Goal: Check status: Check status

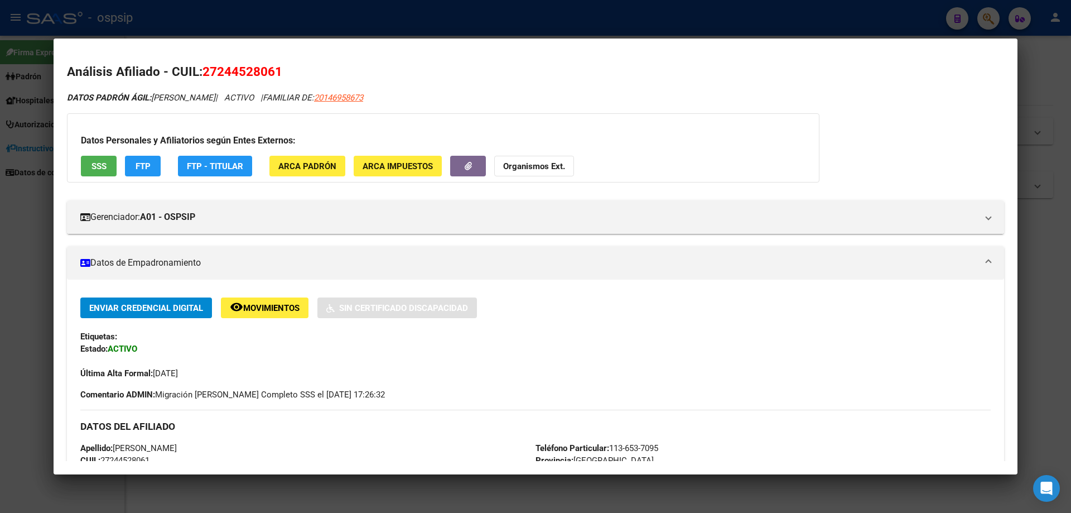
scroll to position [446, 0]
click at [331, 499] on div at bounding box center [535, 256] width 1071 height 513
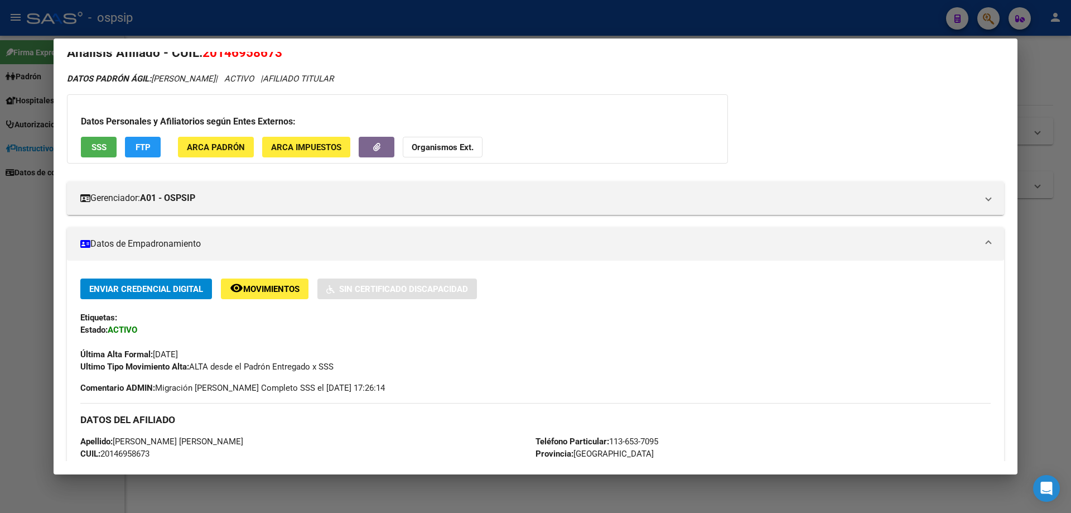
scroll to position [0, 0]
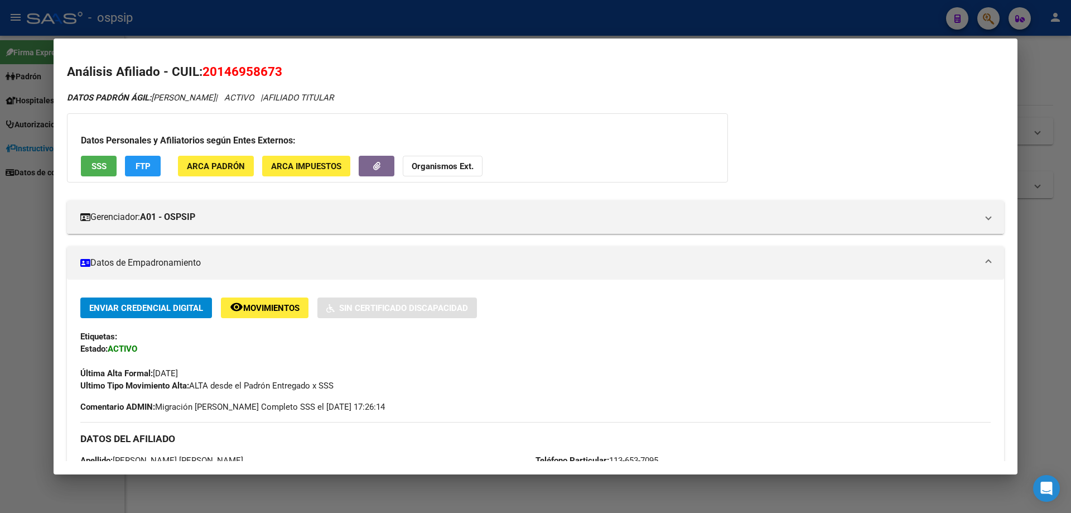
click at [1035, 324] on div at bounding box center [535, 256] width 1071 height 513
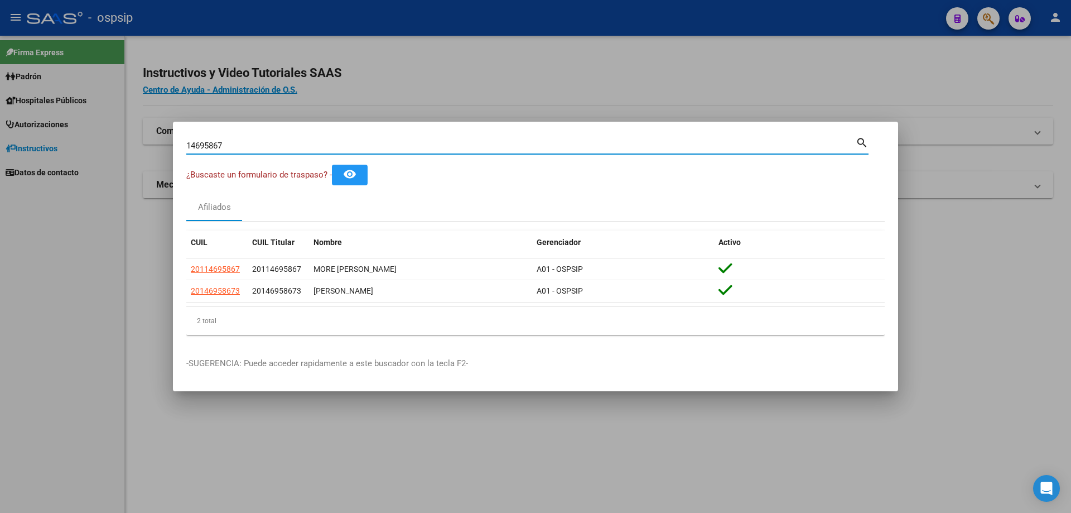
click at [233, 146] on input "14695867" at bounding box center [520, 146] width 669 height 10
type input "1"
type input "46830203"
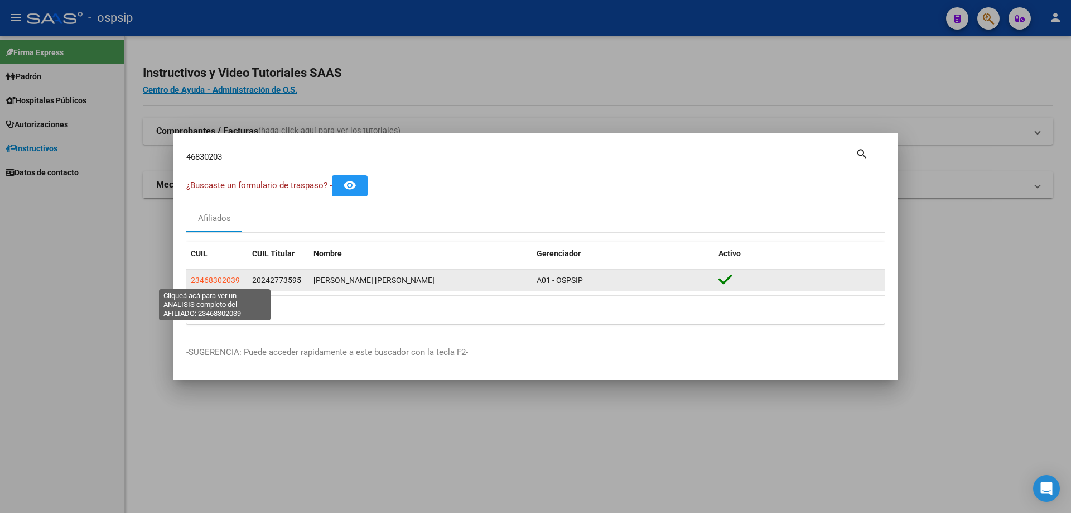
click at [228, 277] on span "23468302039" at bounding box center [215, 280] width 49 height 9
type textarea "23468302039"
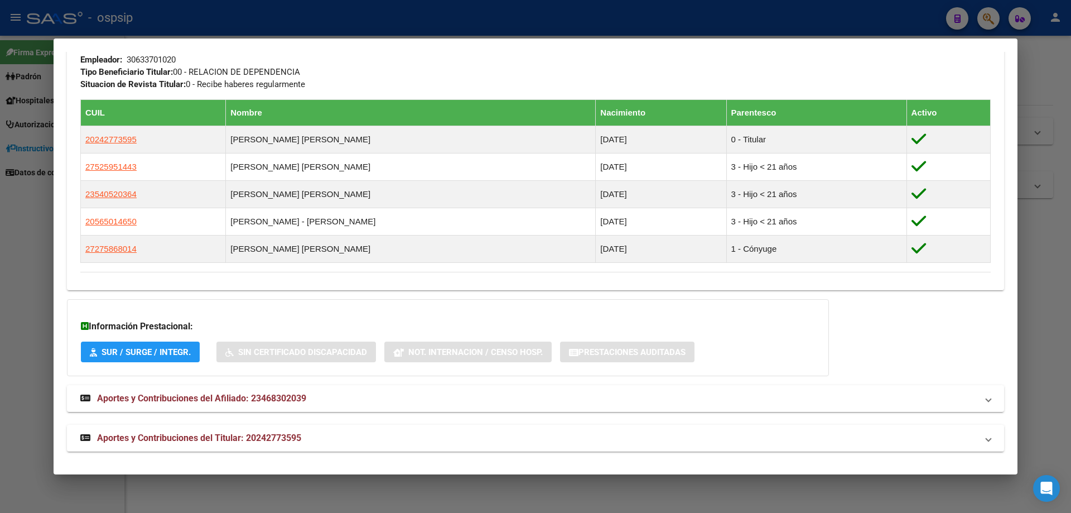
scroll to position [583, 0]
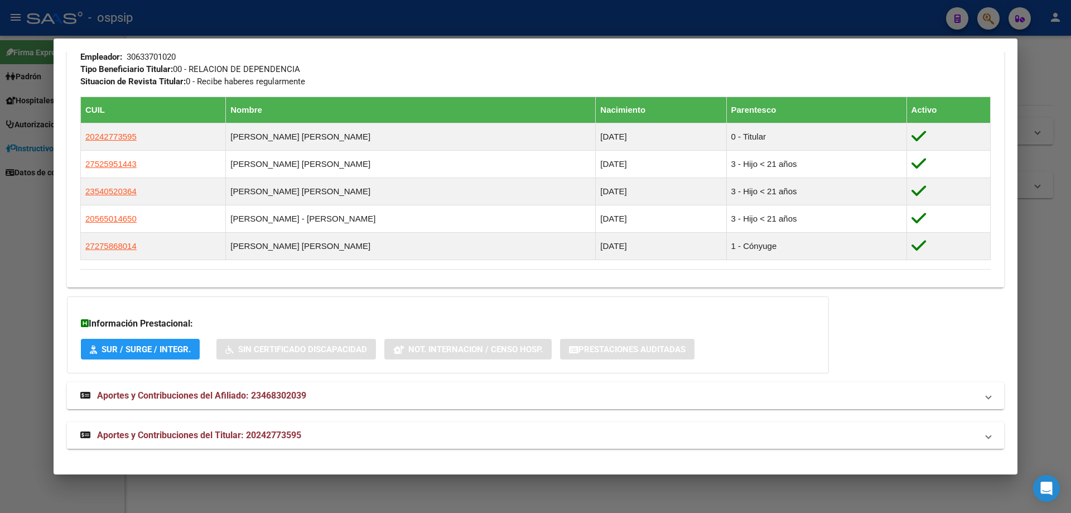
click at [203, 440] on span "Aportes y Contribuciones del Titular: 20242773595" at bounding box center [199, 435] width 204 height 11
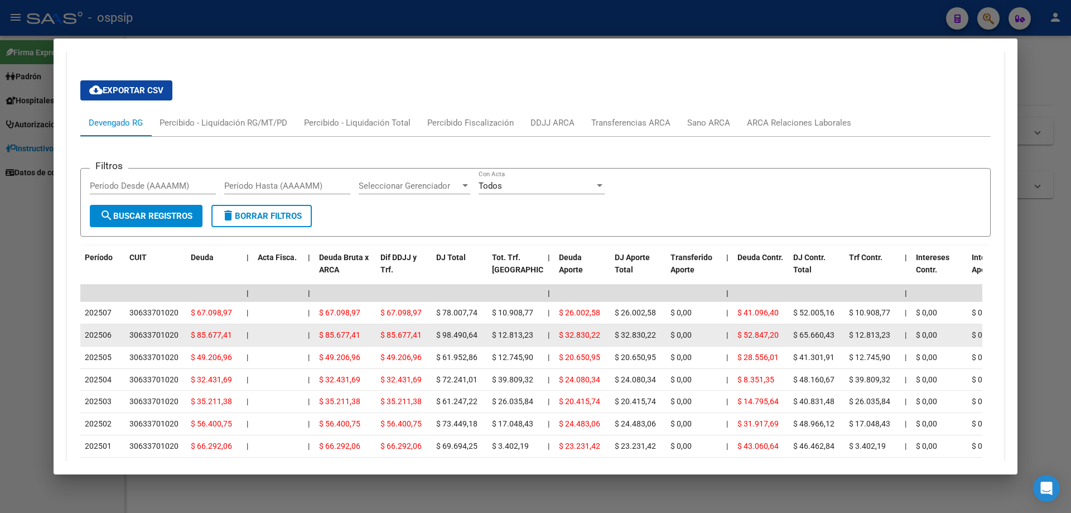
scroll to position [967, 0]
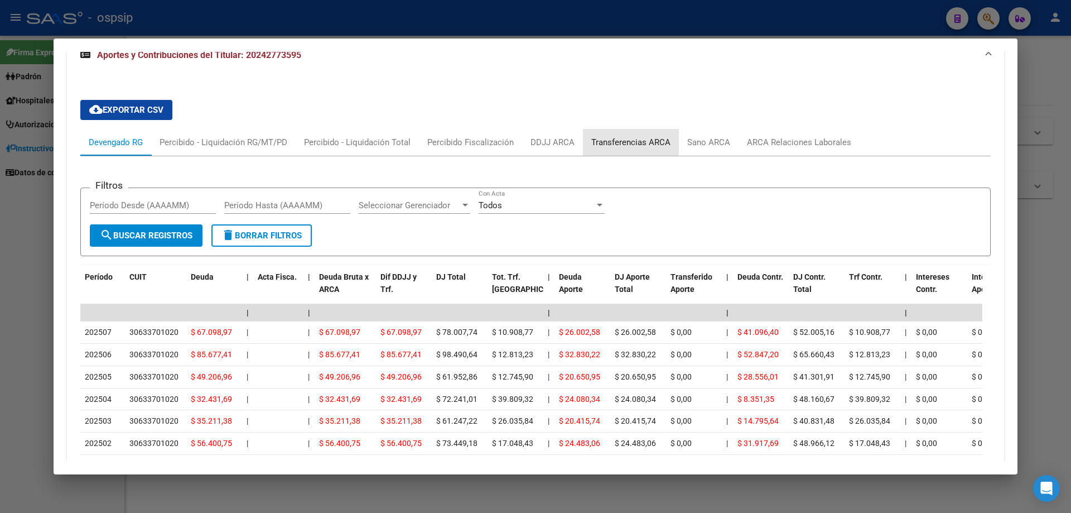
click at [620, 138] on div "Transferencias ARCA" at bounding box center [630, 142] width 79 height 12
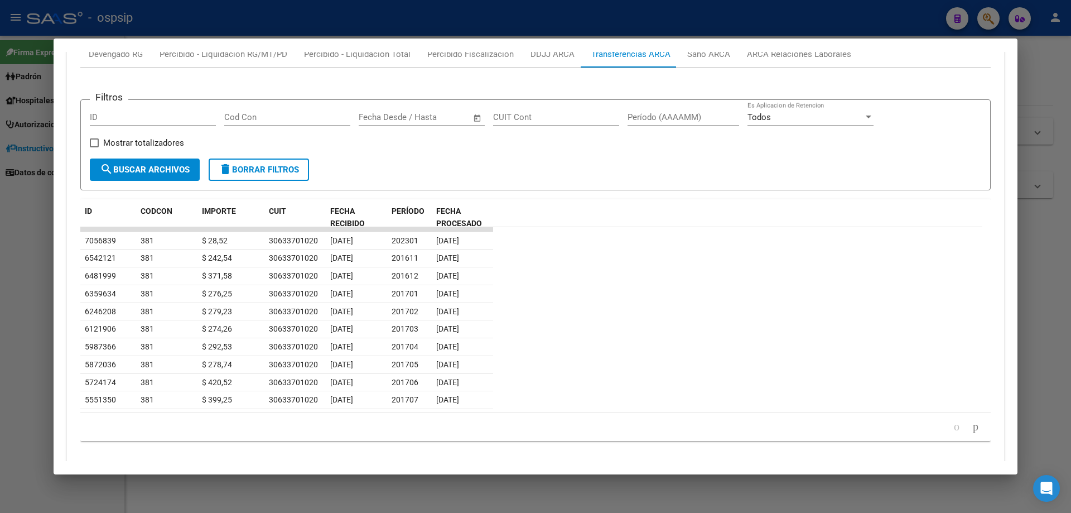
scroll to position [1075, 0]
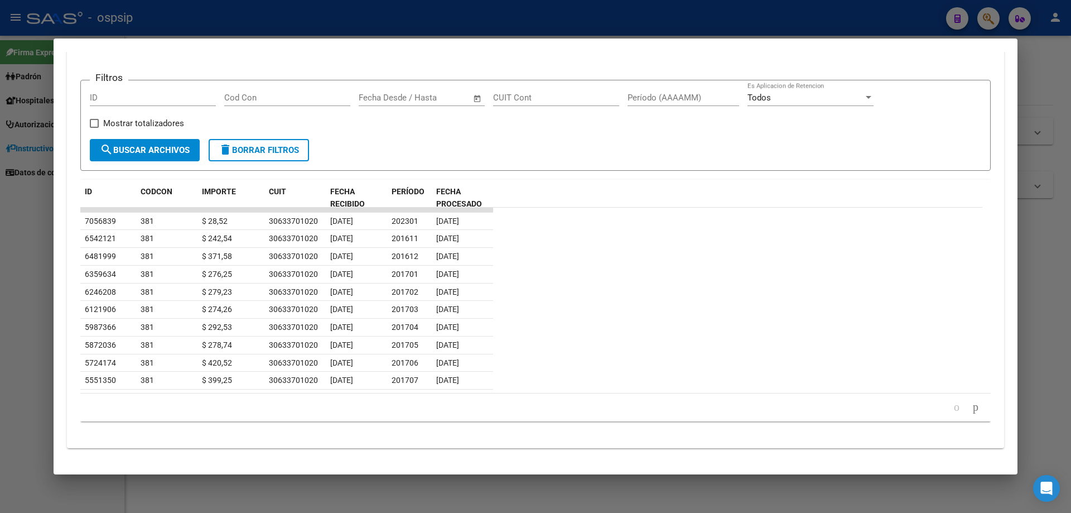
click at [454, 483] on div at bounding box center [535, 256] width 1071 height 513
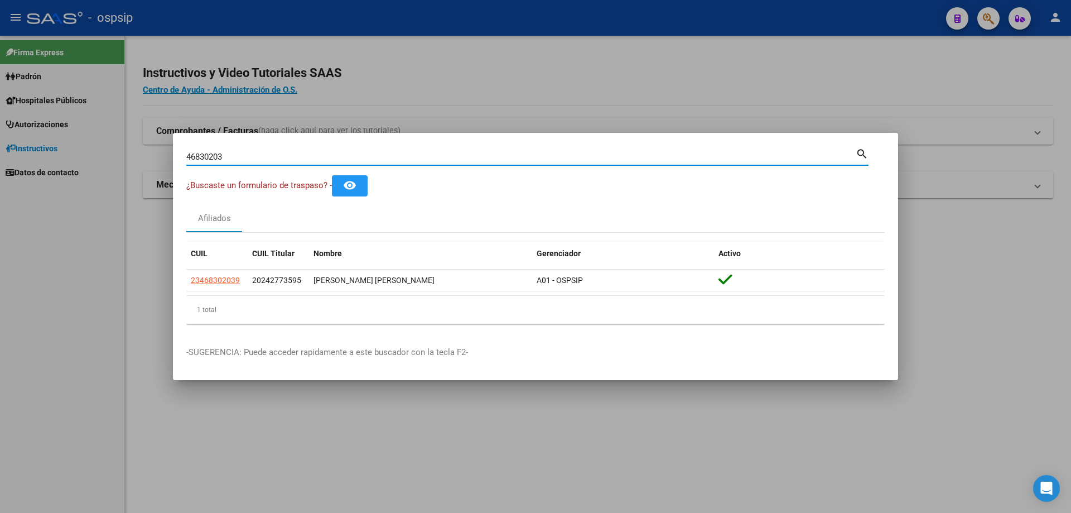
click at [290, 157] on input "46830203" at bounding box center [520, 157] width 669 height 10
click at [289, 156] on input "46830203" at bounding box center [520, 157] width 669 height 10
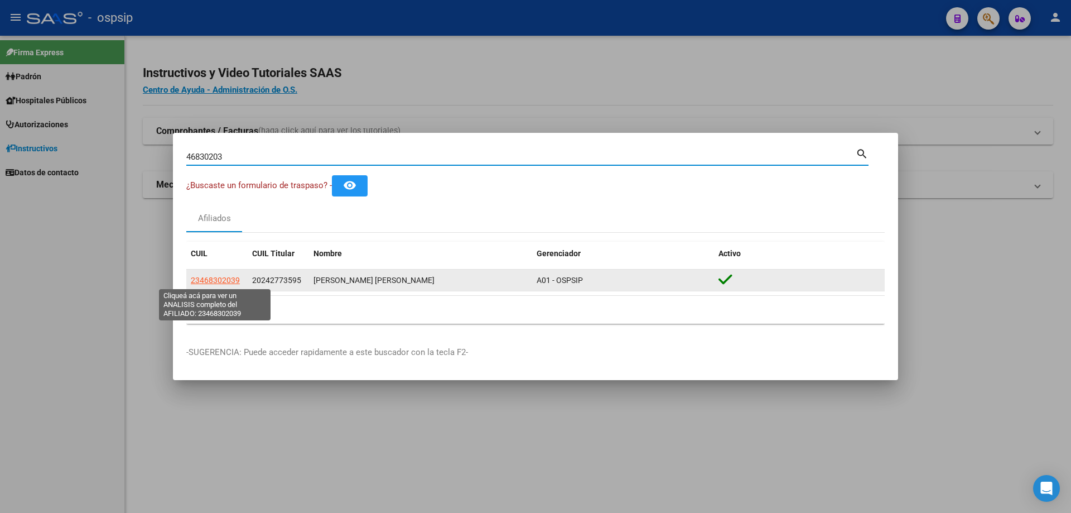
click at [224, 278] on span "23468302039" at bounding box center [215, 280] width 49 height 9
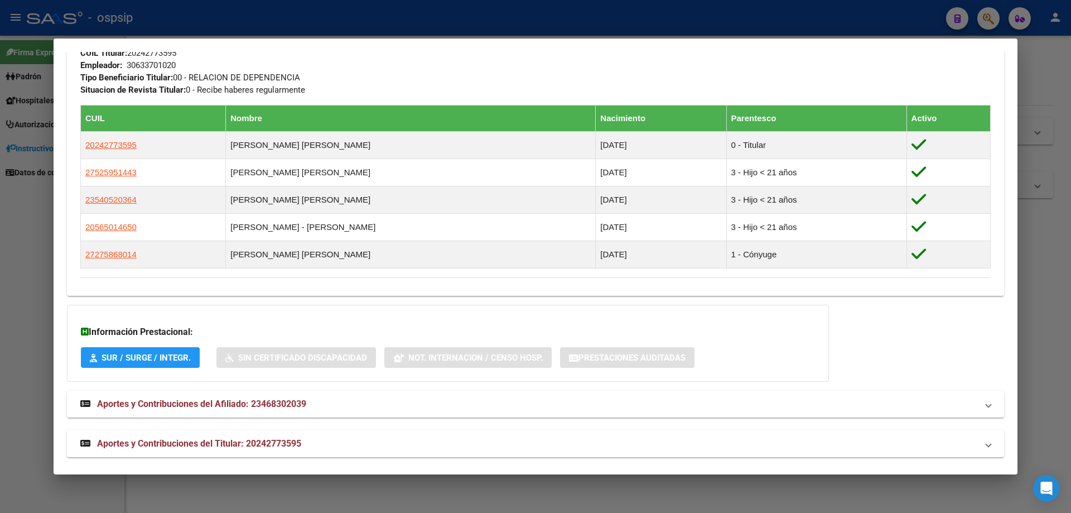
scroll to position [583, 0]
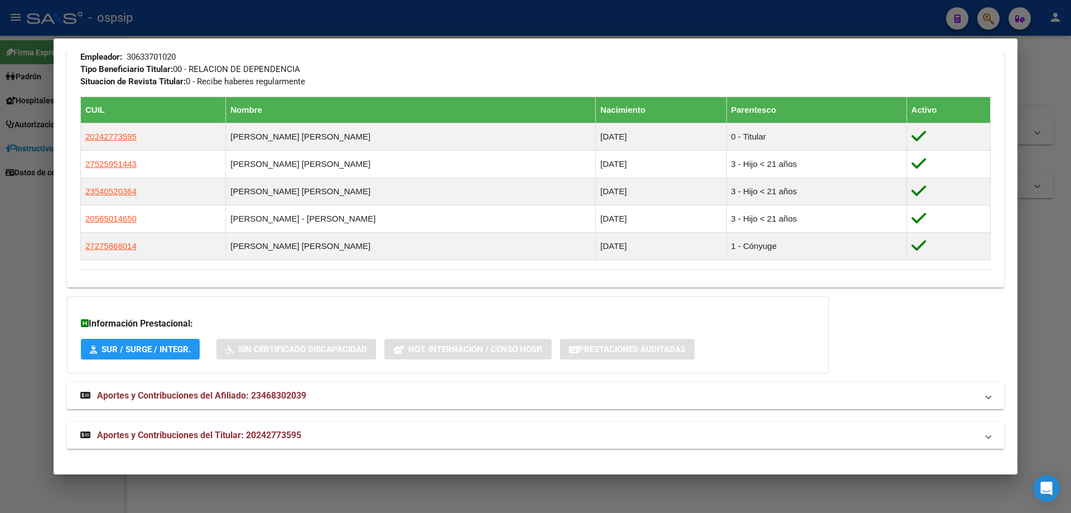
click at [691, 494] on div at bounding box center [535, 256] width 1071 height 513
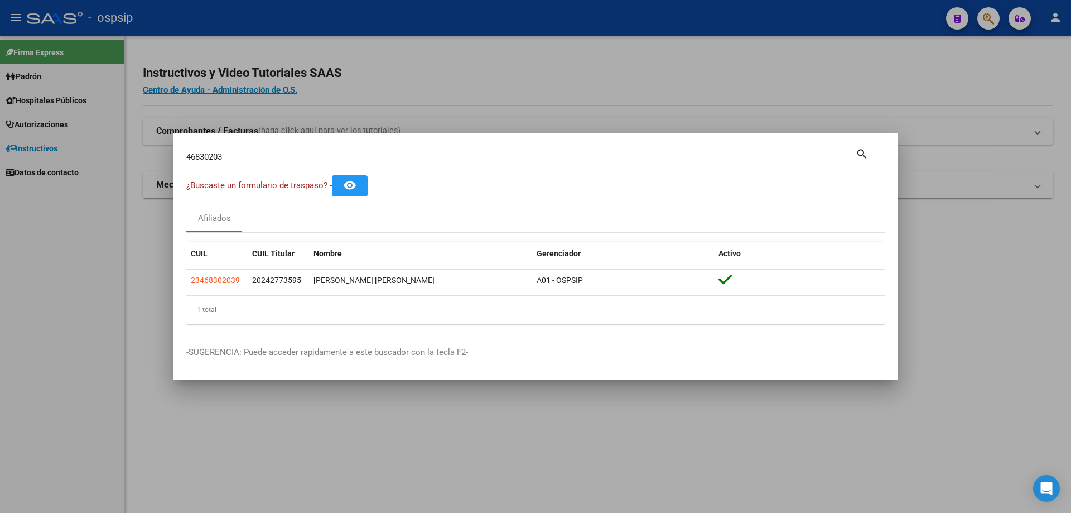
click at [555, 431] on div at bounding box center [535, 256] width 1071 height 513
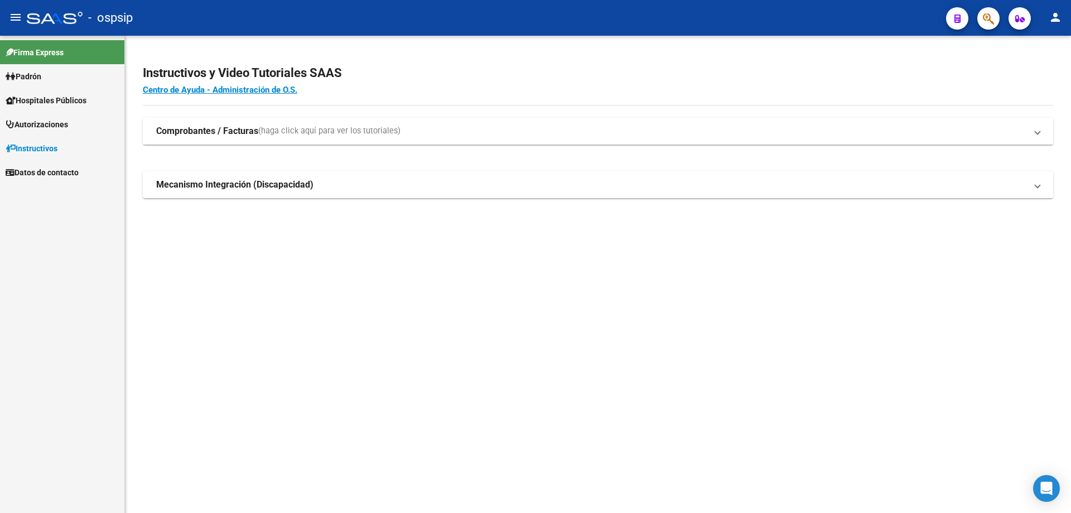
click at [985, 18] on icon "button" at bounding box center [988, 18] width 11 height 13
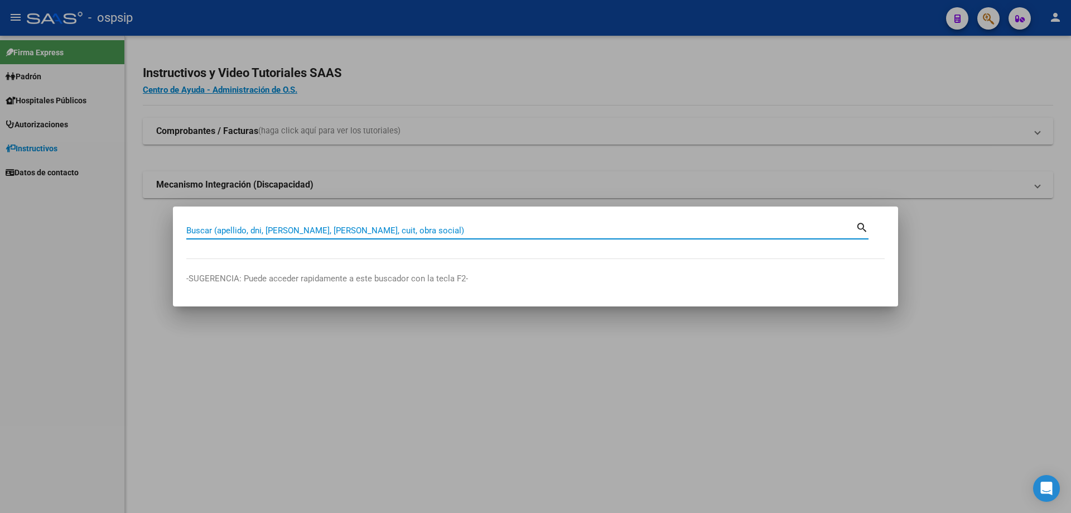
click at [478, 216] on mat-dialog-container "Buscar (apellido, dni, [PERSON_NAME], nro traspaso, cuit, obra social) search -…" at bounding box center [535, 256] width 725 height 100
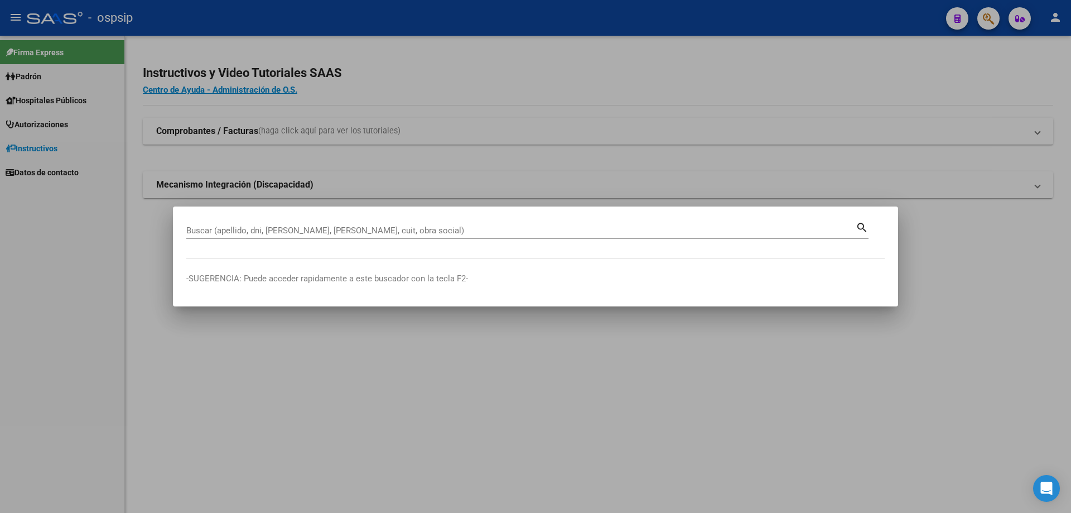
click at [470, 224] on div "Buscar (apellido, dni, [PERSON_NAME], [PERSON_NAME], cuit, obra social)" at bounding box center [520, 230] width 669 height 17
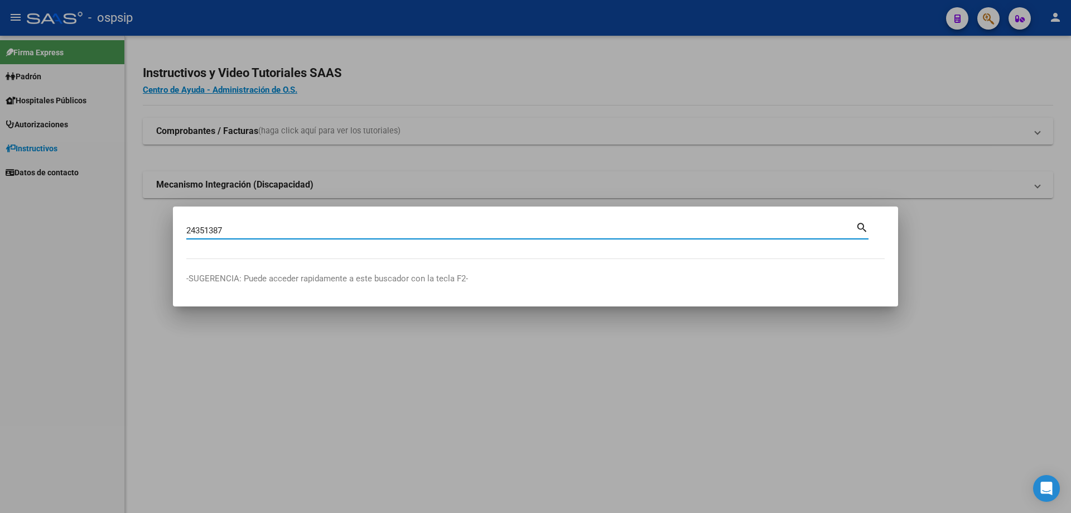
type input "24351387"
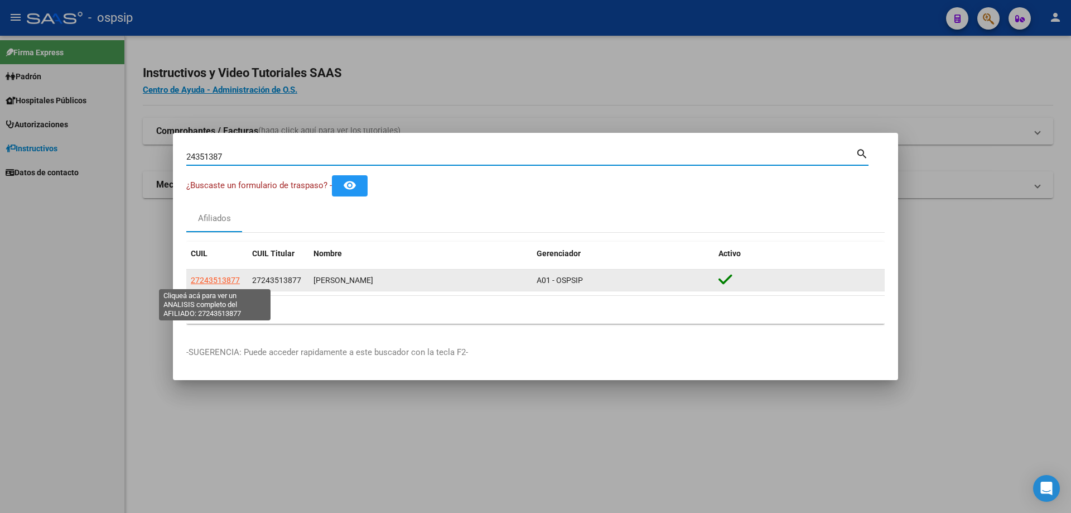
click at [225, 278] on span "27243513877" at bounding box center [215, 280] width 49 height 9
type textarea "27243513877"
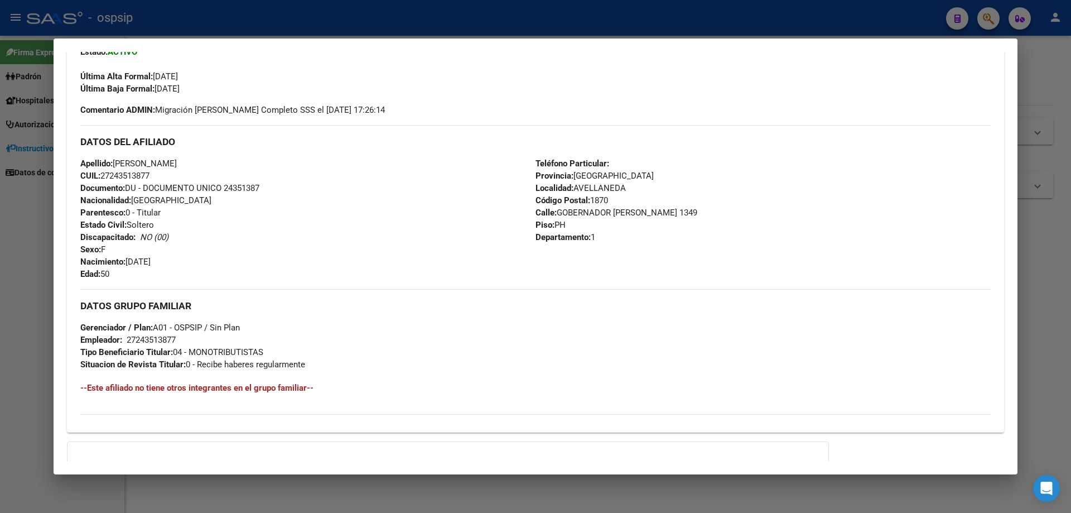
scroll to position [415, 0]
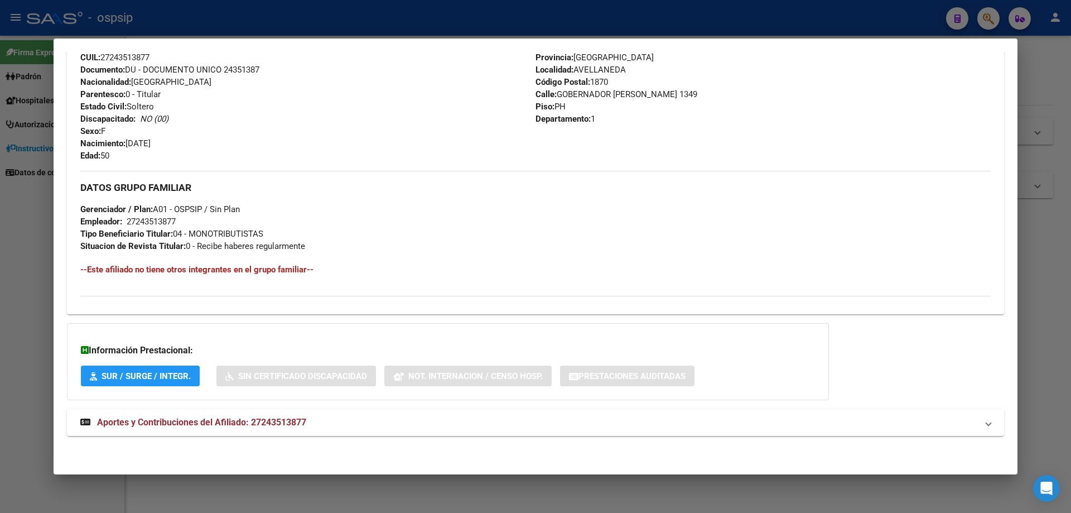
click at [203, 422] on span "Aportes y Contribuciones del Afiliado: 27243513877" at bounding box center [201, 422] width 209 height 11
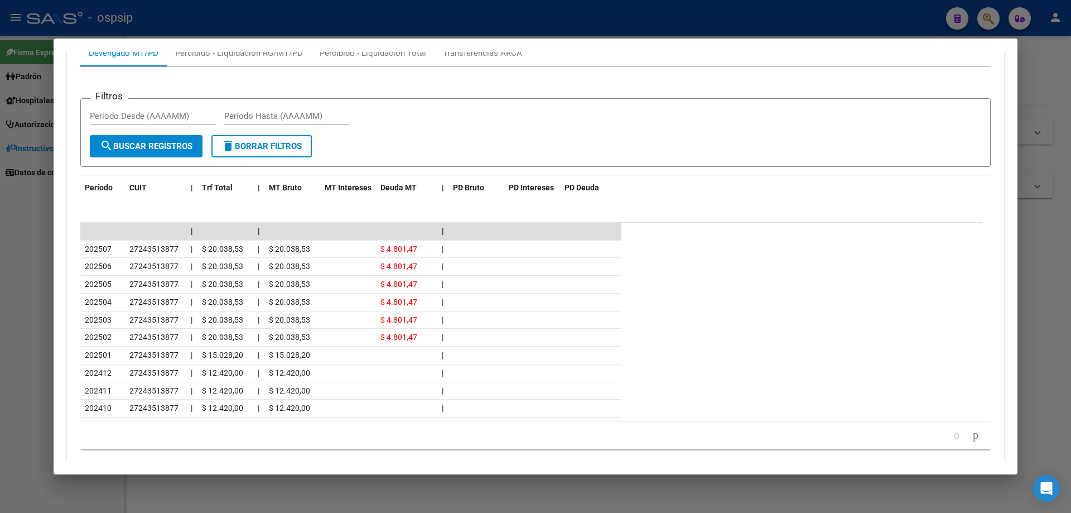
scroll to position [916, 0]
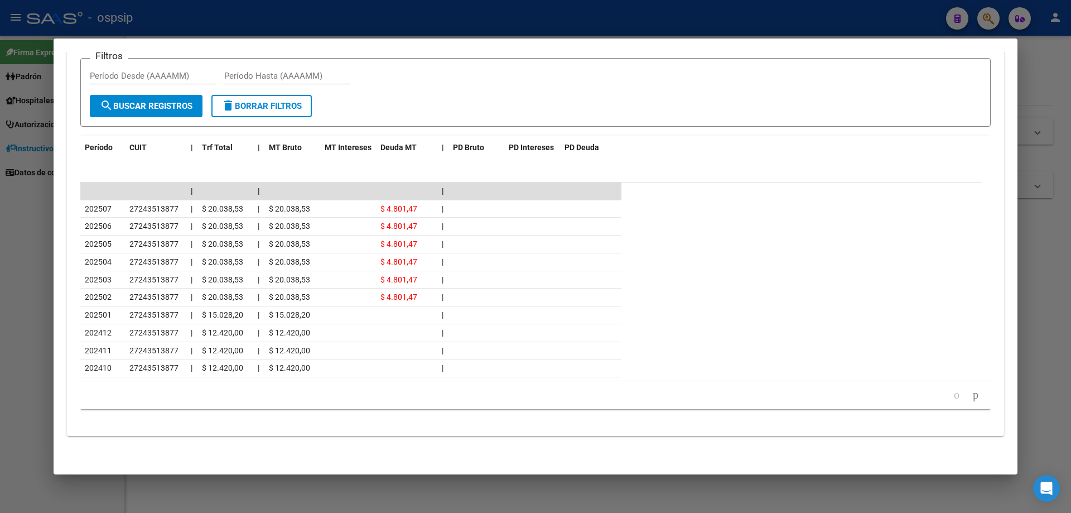
click at [687, 490] on div at bounding box center [535, 256] width 1071 height 513
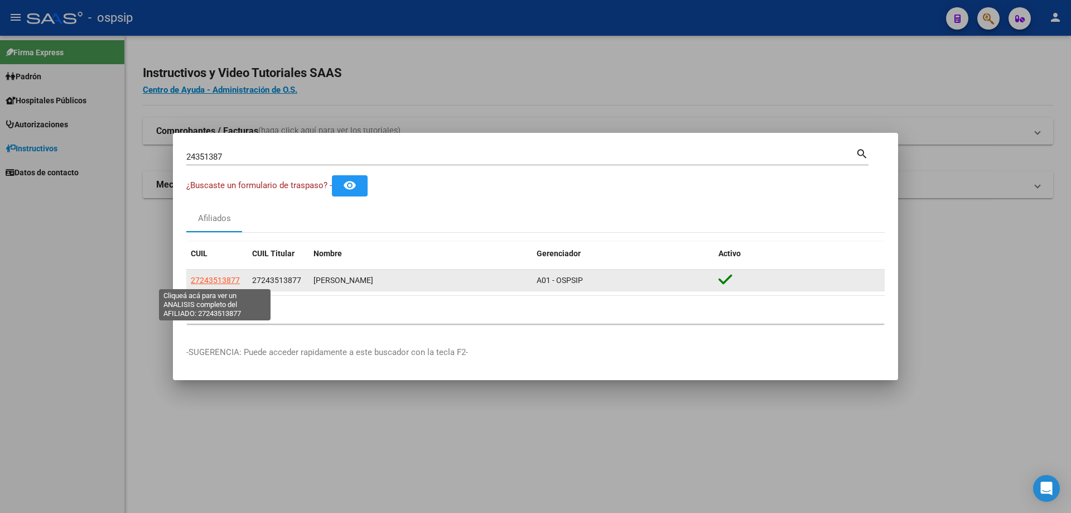
click at [227, 278] on span "27243513877" at bounding box center [215, 280] width 49 height 9
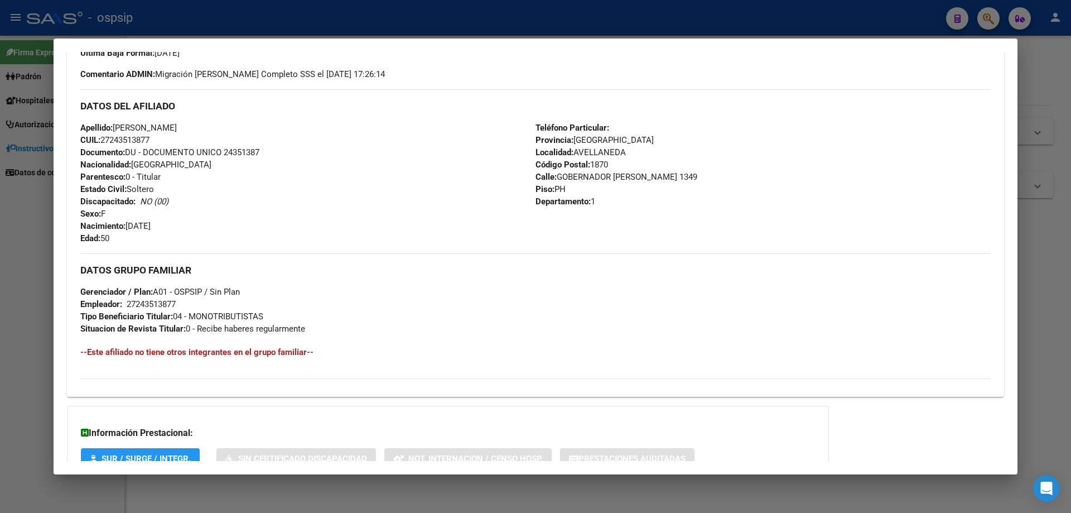
scroll to position [415, 0]
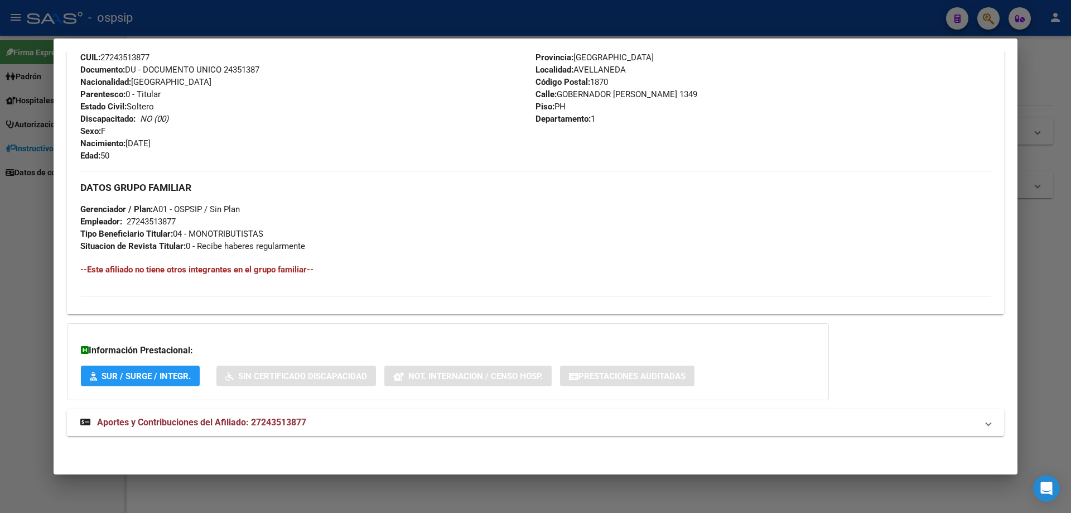
click at [208, 422] on span "Aportes y Contribuciones del Afiliado: 27243513877" at bounding box center [201, 422] width 209 height 11
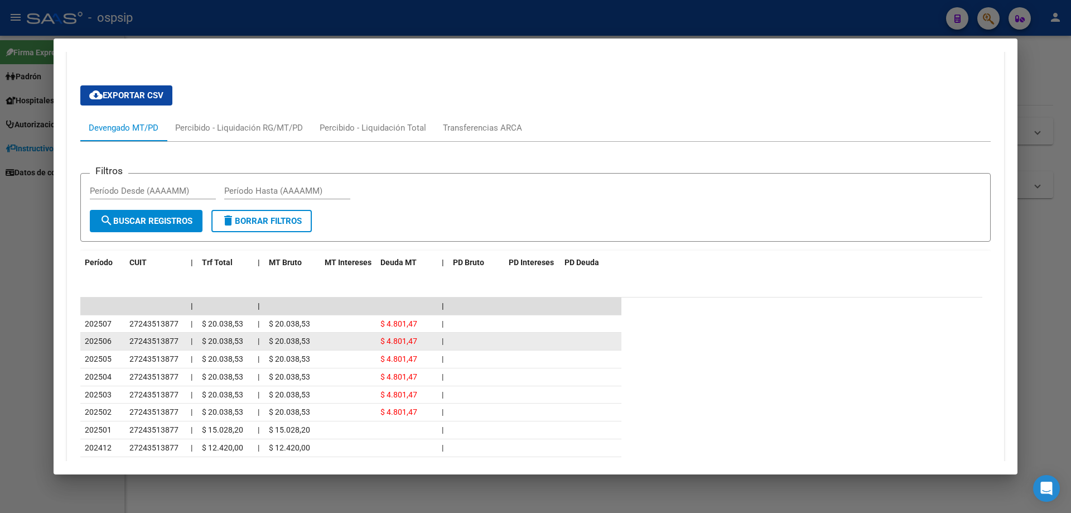
scroll to position [806, 0]
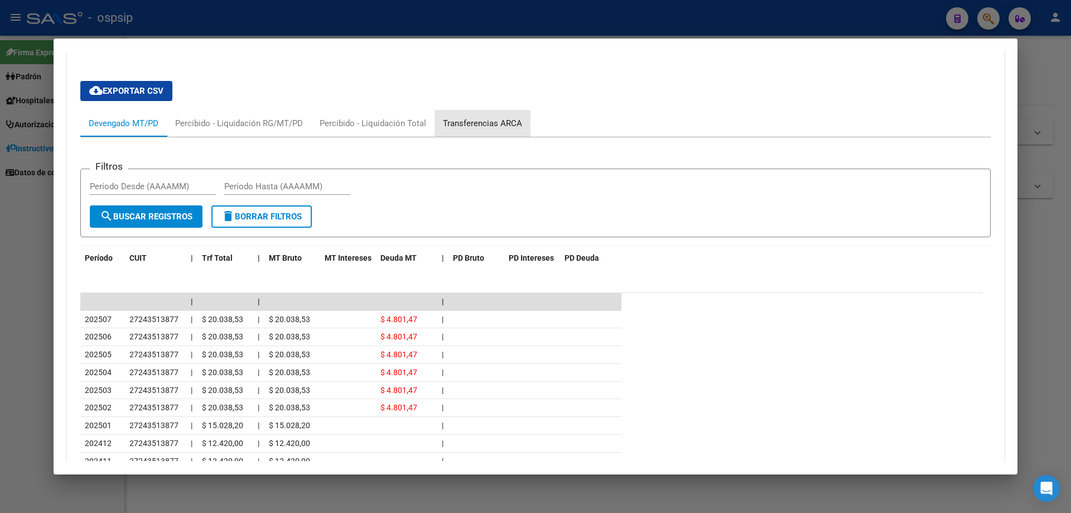
click at [473, 124] on div "Transferencias ARCA" at bounding box center [482, 123] width 79 height 12
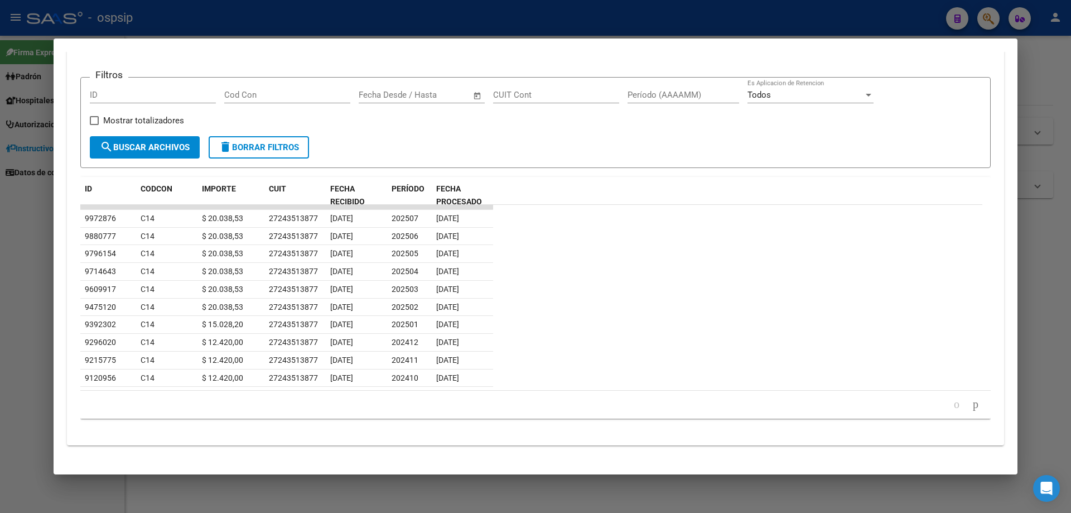
scroll to position [907, 0]
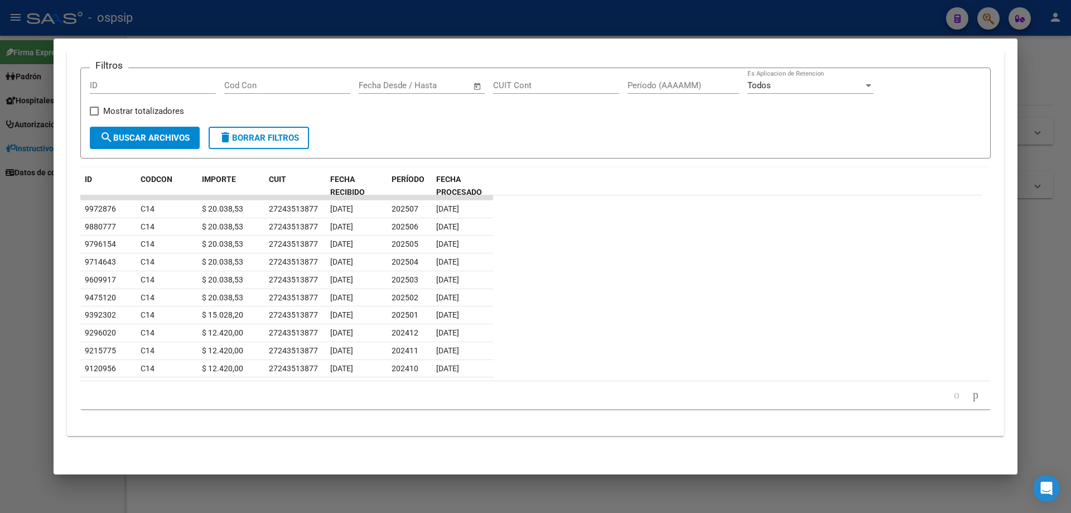
click at [600, 490] on div at bounding box center [535, 256] width 1071 height 513
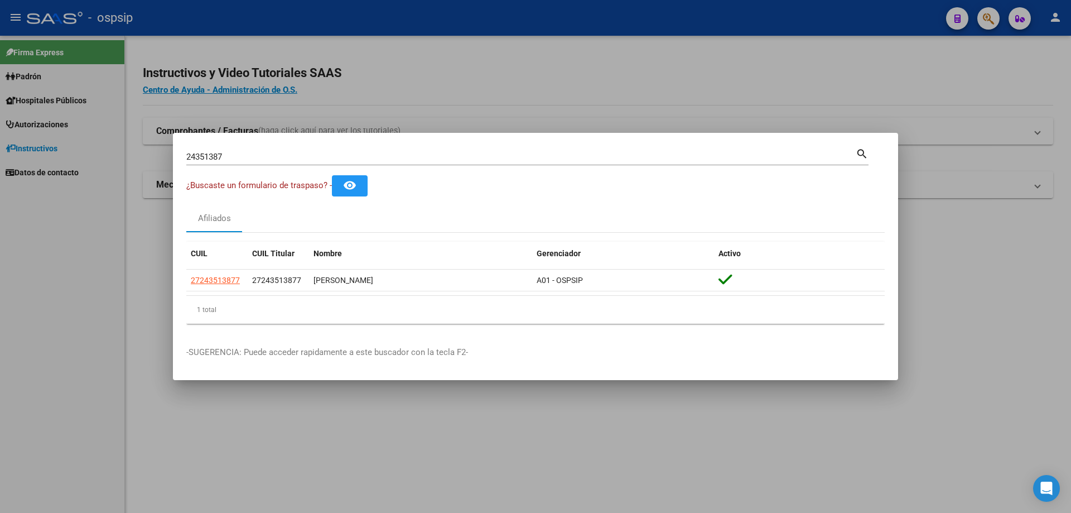
click at [259, 151] on div "24351387 Buscar (apellido, dni, cuil, [PERSON_NAME], cuit, obra social)" at bounding box center [520, 156] width 669 height 17
click at [259, 155] on input "24351387" at bounding box center [520, 157] width 669 height 10
type input "2"
